Goal: Complete application form

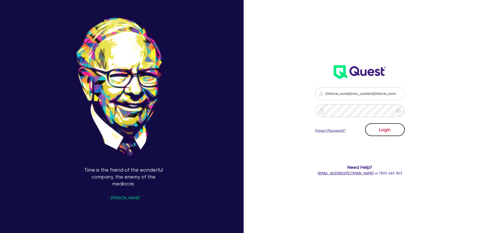
click at [398, 128] on button "Login" at bounding box center [385, 129] width 40 height 13
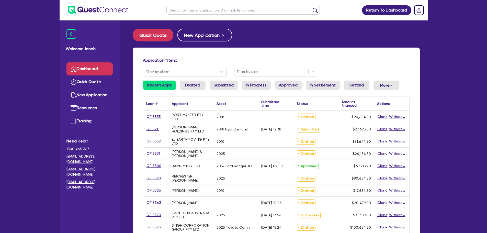
click at [216, 14] on input "text" at bounding box center [243, 10] width 153 height 9
type input "[PERSON_NAME]"
click at [314, 8] on button "submit" at bounding box center [315, 11] width 8 height 7
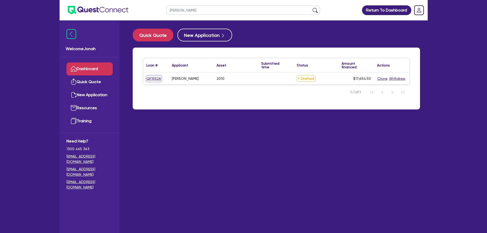
click at [153, 79] on link "QF15526" at bounding box center [153, 79] width 15 height 6
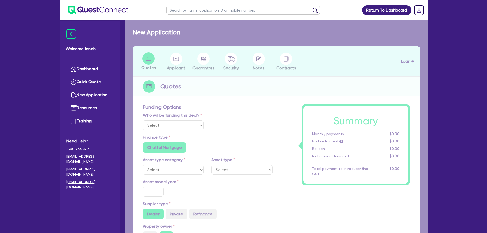
select select "Other"
select select "PRIMARY_ASSETS"
type input "2010"
radio input "false"
radio input "true"
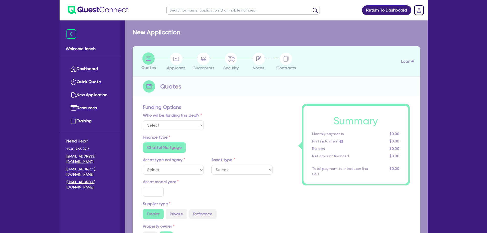
radio input "true"
type input "17,000"
type input "8"
type input "1,412.36"
type input "17.95"
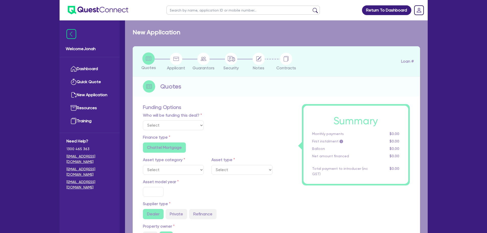
radio input "true"
radio input "false"
select select "TRAILERS"
